Goal: Task Accomplishment & Management: Use online tool/utility

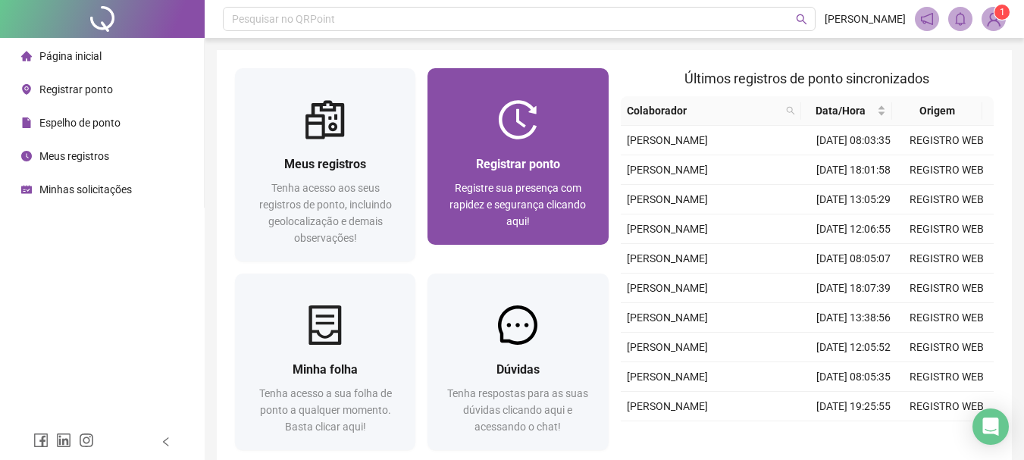
click at [506, 198] on span "Registre sua presença com rapidez e segurança clicando aqui!" at bounding box center [517, 204] width 136 height 45
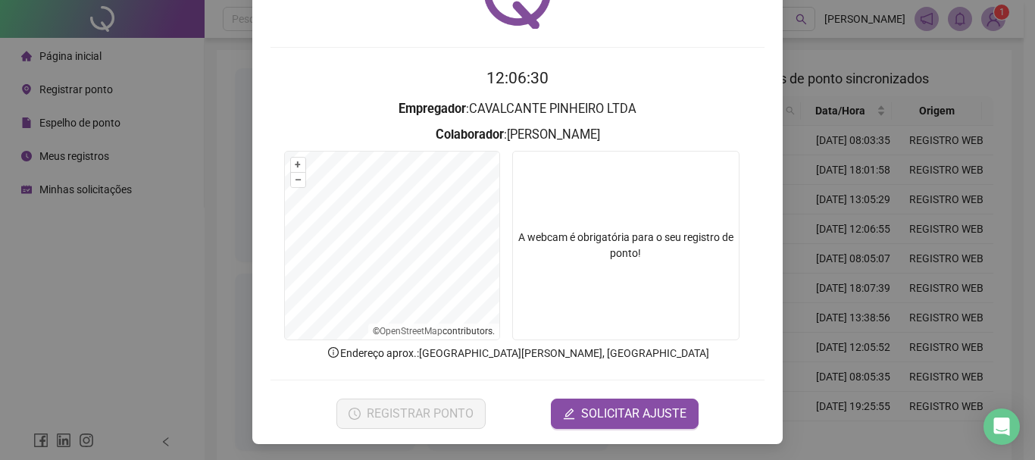
scroll to position [99, 0]
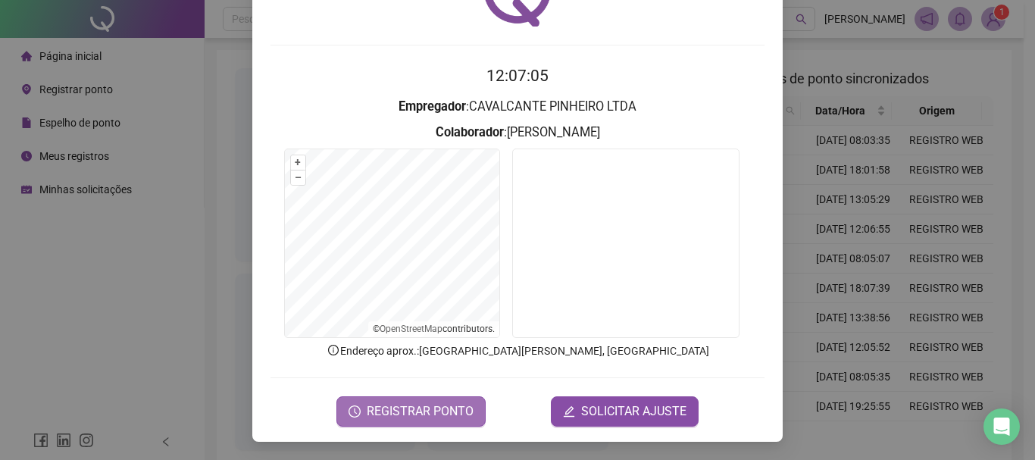
click at [363, 414] on button "REGISTRAR PONTO" at bounding box center [411, 411] width 149 height 30
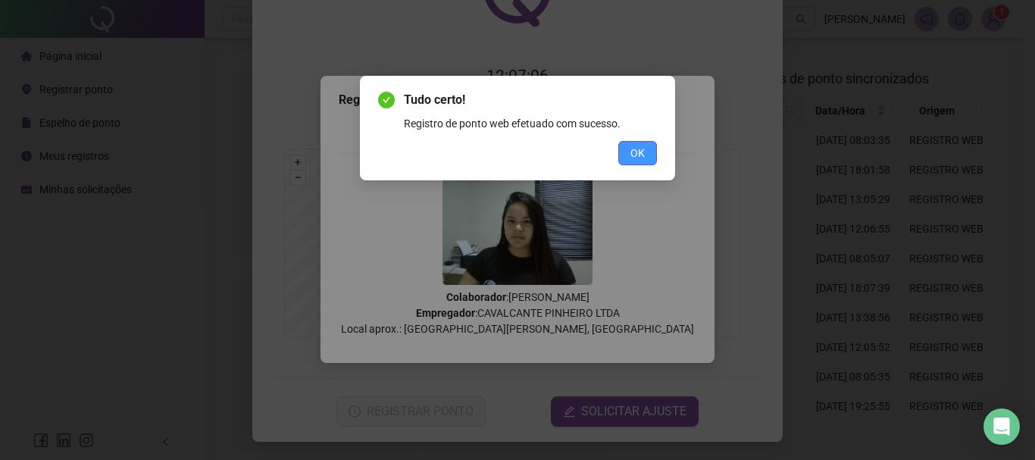
click at [625, 160] on button "OK" at bounding box center [637, 153] width 39 height 24
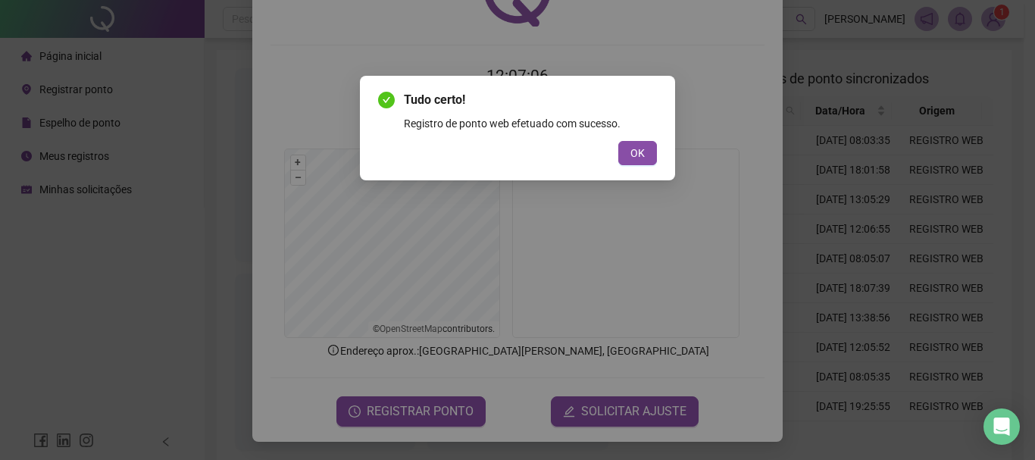
click at [631, 154] on div "Tudo certo! Registro de ponto web efetuado com sucesso. OK" at bounding box center [517, 230] width 1035 height 460
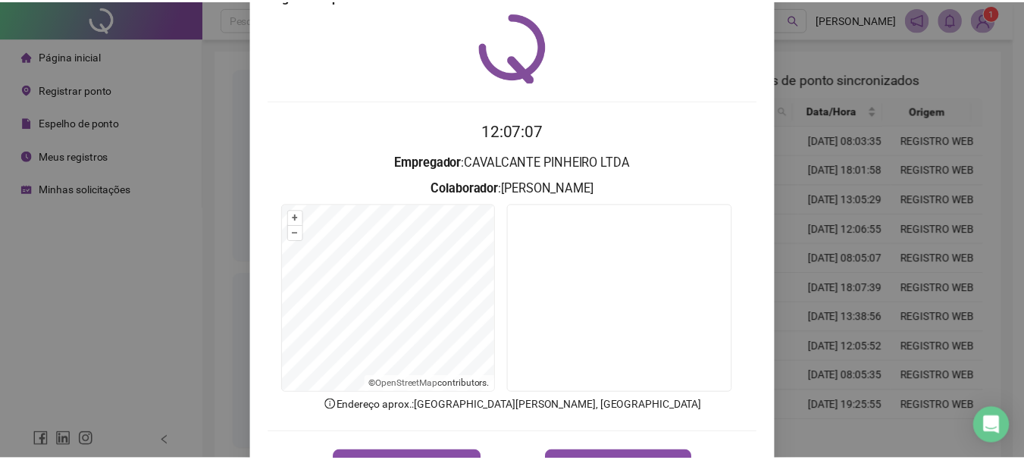
scroll to position [0, 0]
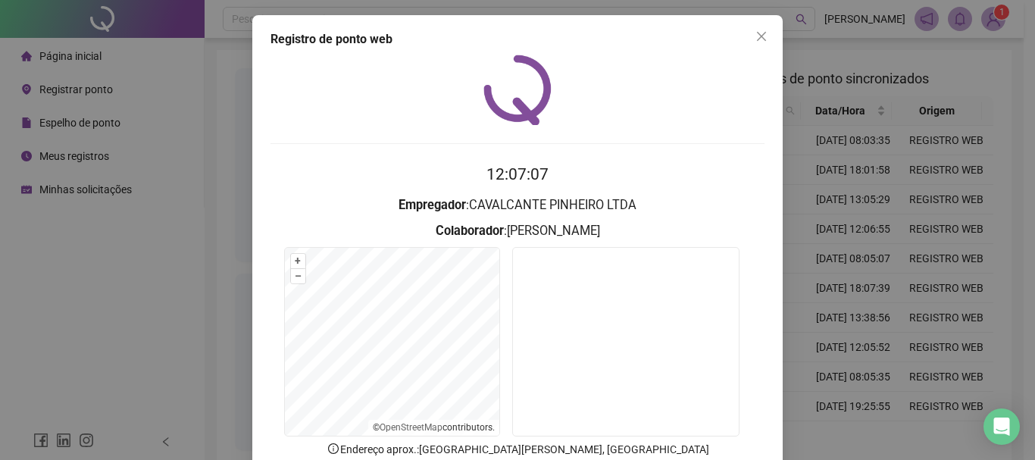
click at [743, 45] on div "Registro de ponto web" at bounding box center [518, 39] width 494 height 18
click at [756, 38] on icon "close" at bounding box center [762, 36] width 12 height 12
